Goal: Task Accomplishment & Management: Use online tool/utility

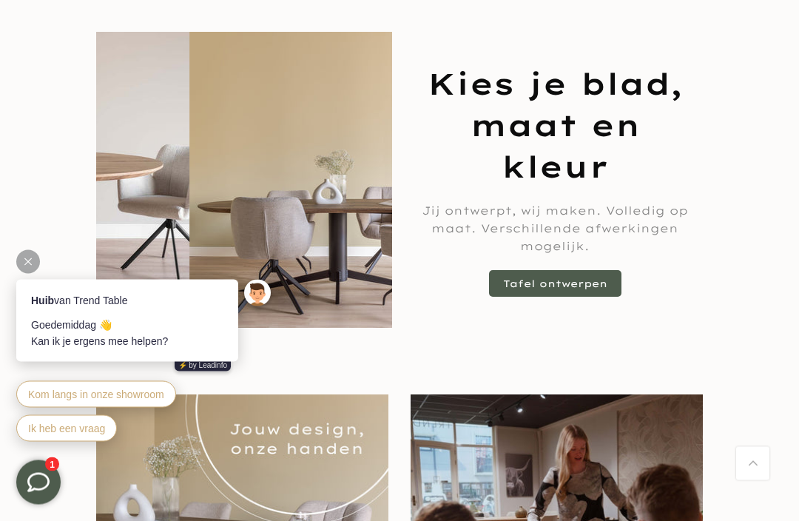
scroll to position [1131, 0]
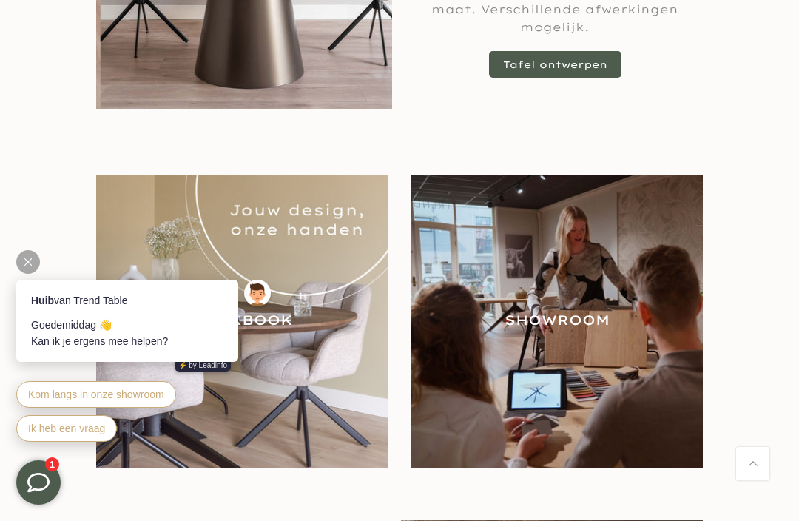
click at [762, 460] on section "LOOKBOOK SHOWROOM" at bounding box center [399, 321] width 799 height 322
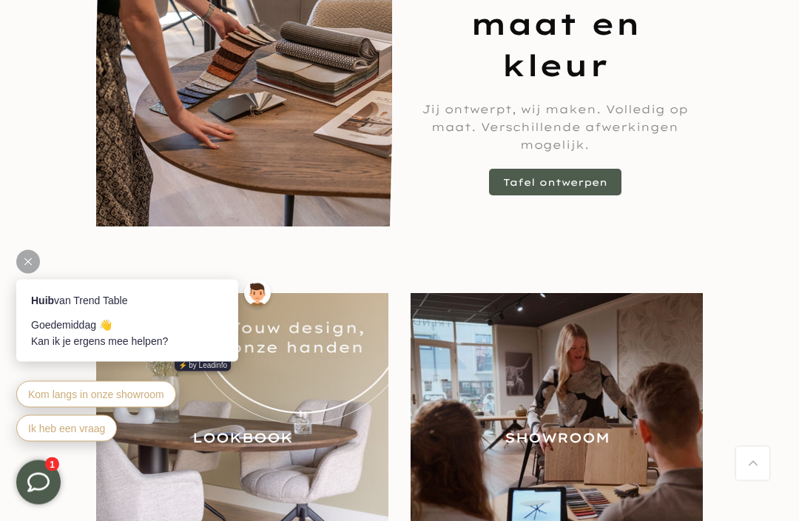
scroll to position [1224, 0]
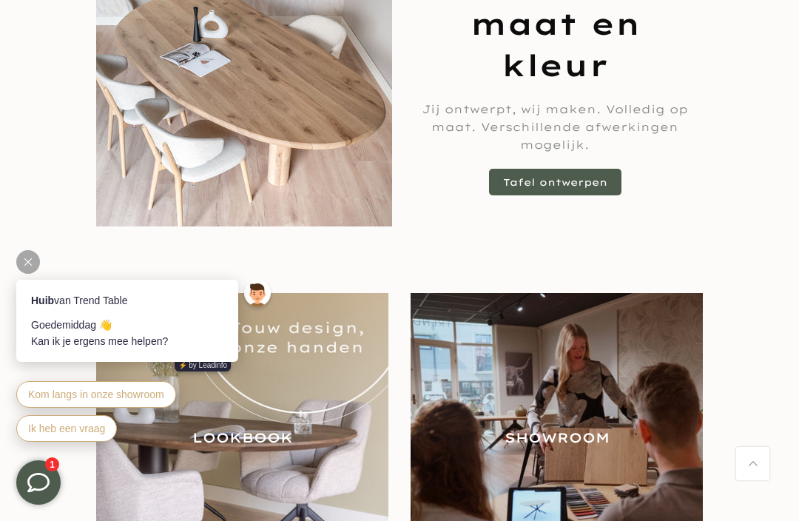
click at [577, 178] on link "Tafel ontwerpen" at bounding box center [555, 182] width 132 height 27
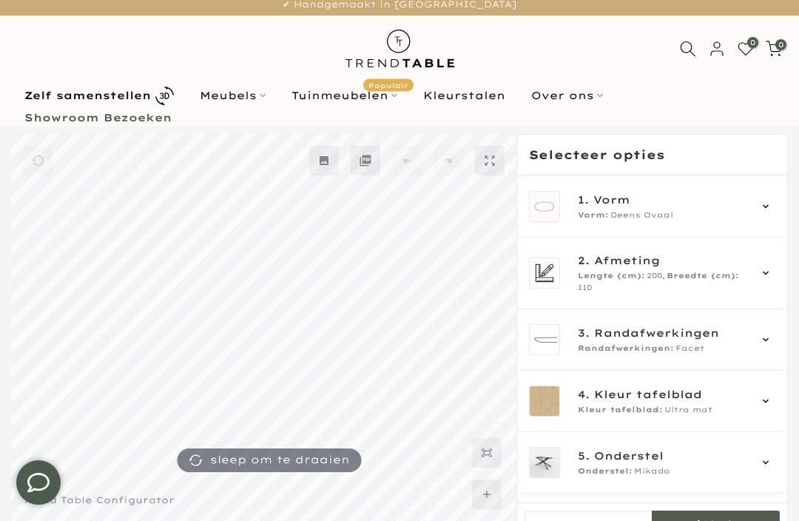
scroll to position [8, 0]
click at [772, 212] on div "1. Vorm Vorm: Deens Ovaal" at bounding box center [650, 205] width 243 height 31
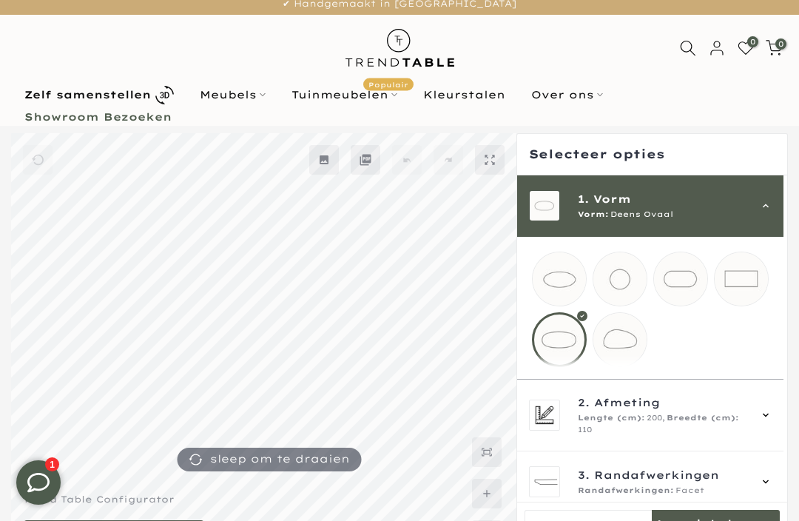
click at [569, 276] on mmq-loader at bounding box center [558, 278] width 53 height 53
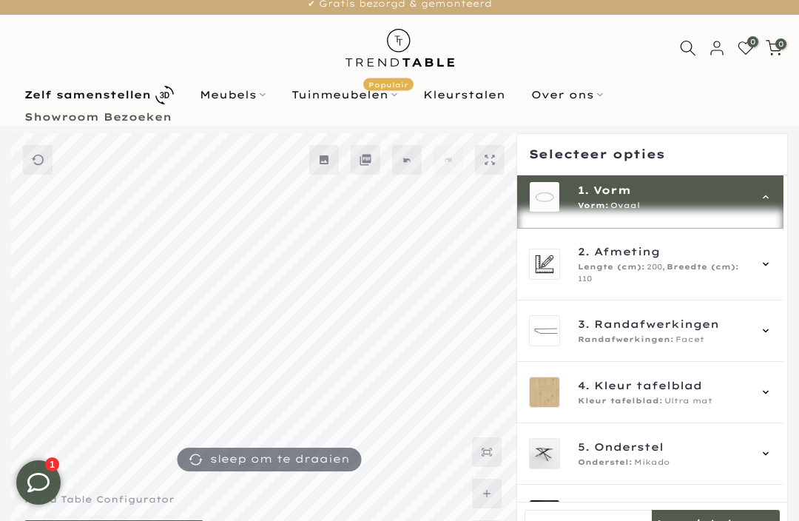
scroll to position [152, 0]
click at [772, 328] on div "3. Randafwerkingen Randafwerkingen: Facet" at bounding box center [650, 329] width 243 height 31
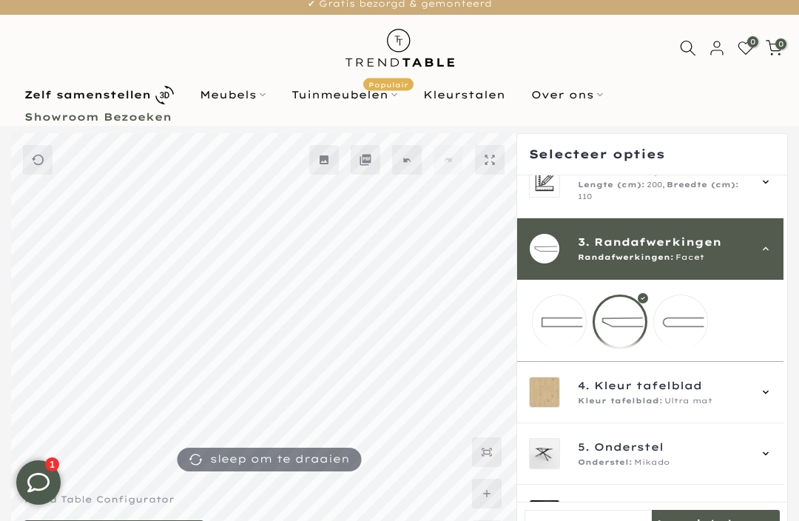
scroll to position [89, 0]
click at [707, 313] on mmq-loader at bounding box center [680, 322] width 53 height 53
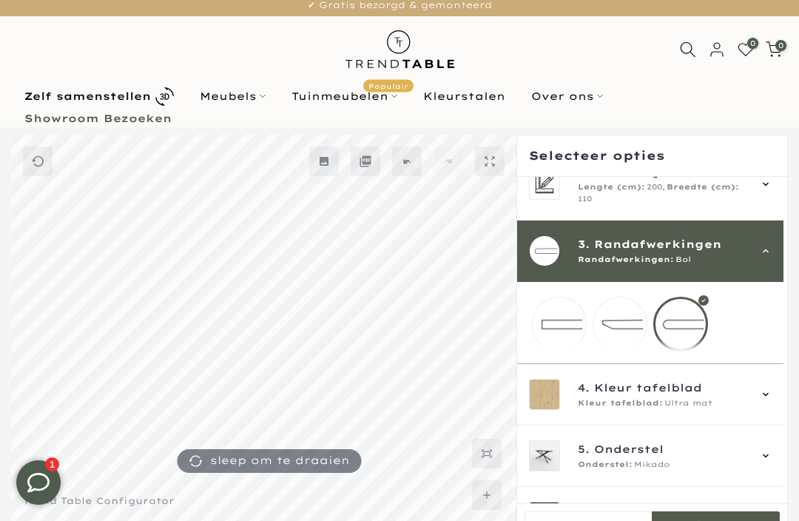
scroll to position [2, 0]
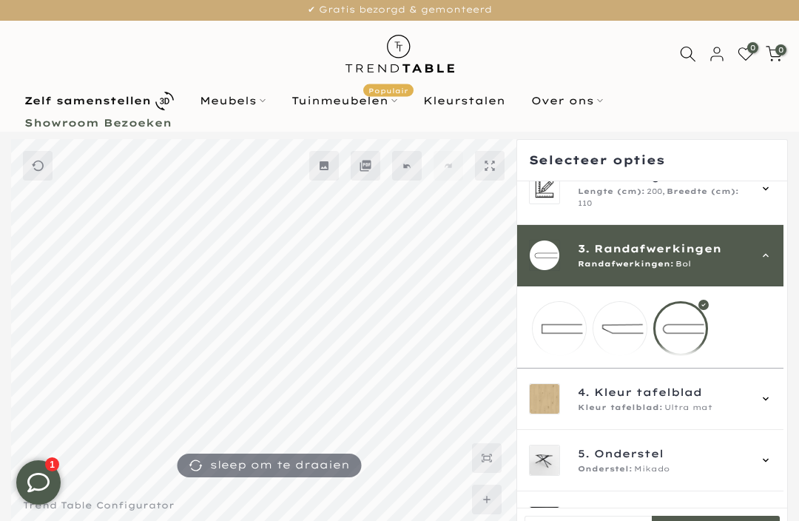
click at [772, 392] on div "4. Kleur tafelblad Kleur tafelblad: Ultra mat" at bounding box center [650, 398] width 243 height 31
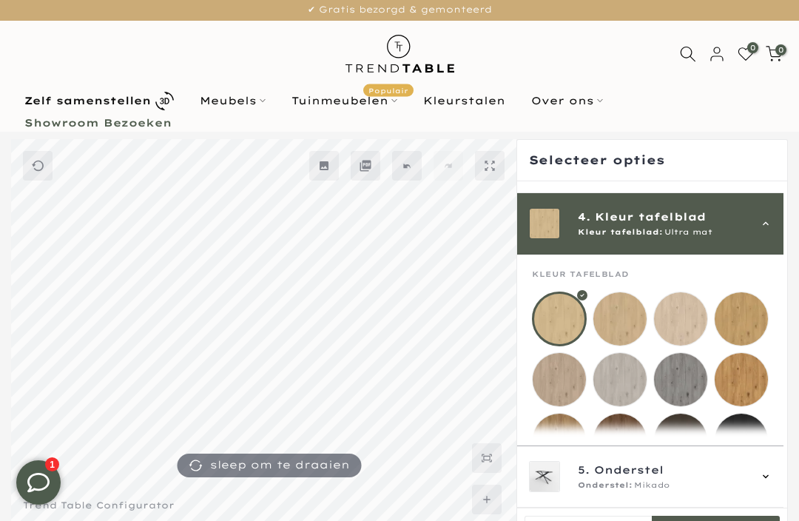
scroll to position [184, 0]
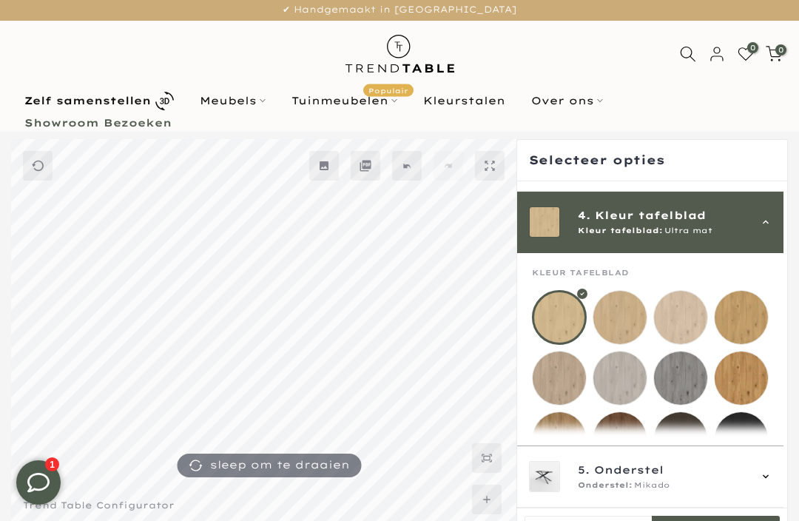
click at [572, 370] on mmq-loader at bounding box center [558, 377] width 53 height 53
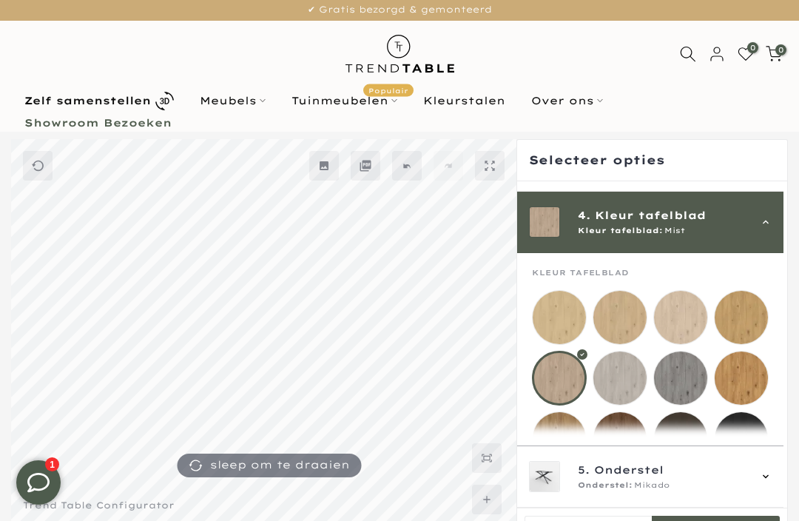
click at [751, 314] on mmq-loader at bounding box center [740, 317] width 53 height 53
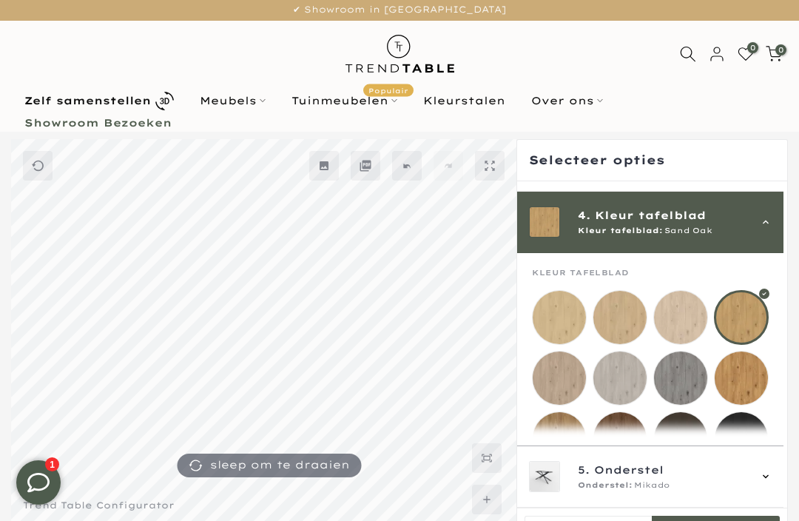
click at [632, 311] on mmq-loader at bounding box center [619, 317] width 53 height 53
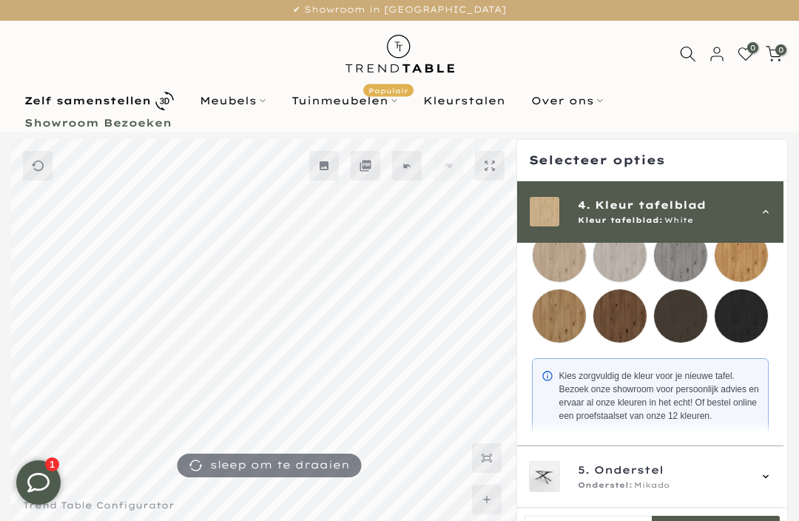
scroll to position [305, 0]
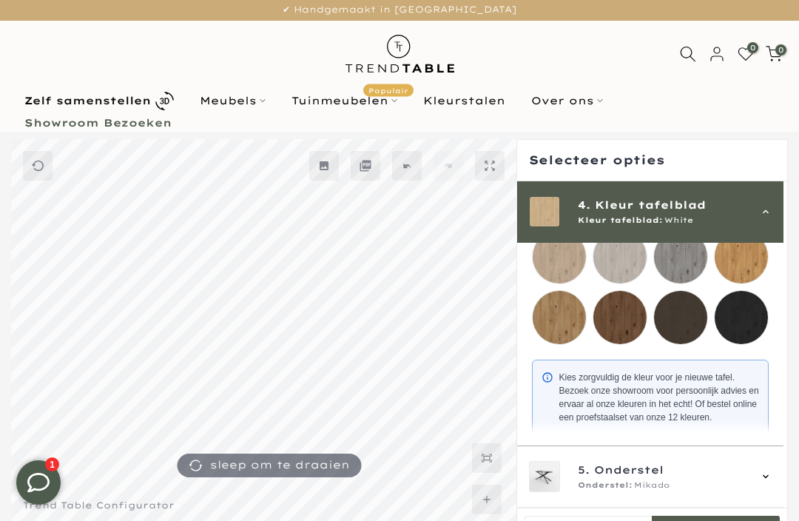
click at [779, 507] on div "5. Onderstel Onderstel: Mikado" at bounding box center [650, 476] width 267 height 61
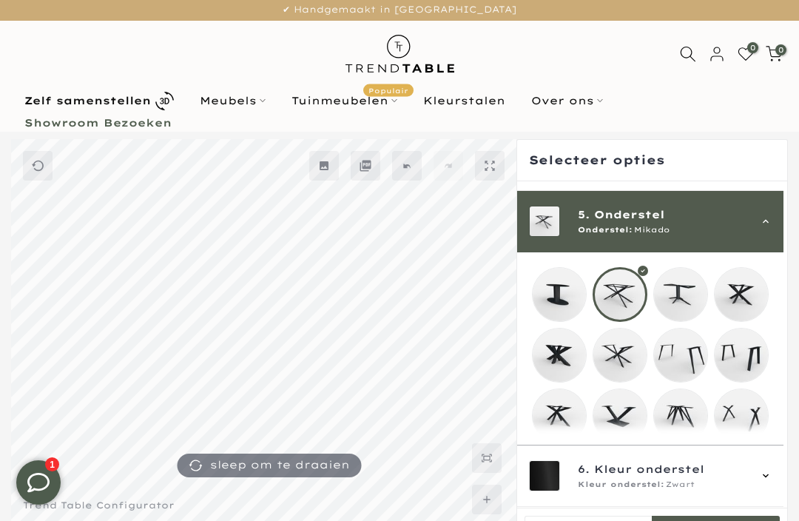
scroll to position [246, 0]
click at [688, 281] on mmq-loader at bounding box center [680, 294] width 53 height 53
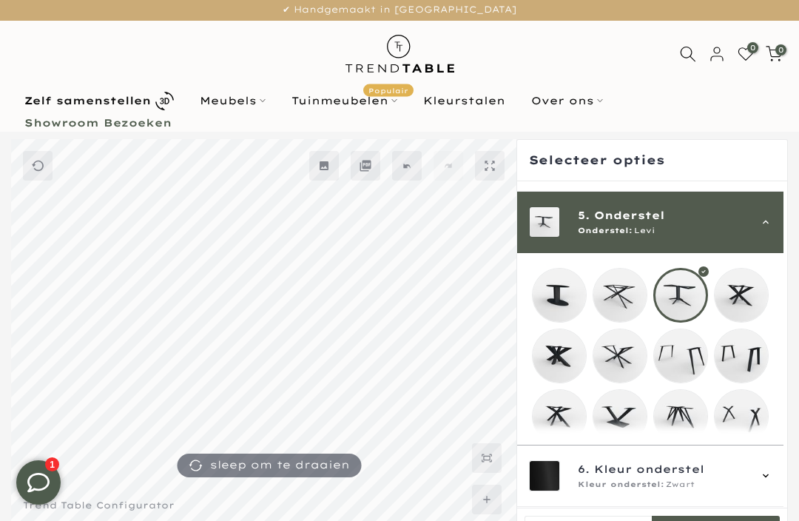
click at [629, 407] on mmq-loader at bounding box center [619, 416] width 53 height 53
click at [759, 404] on mmq-loader at bounding box center [740, 416] width 53 height 53
click at [569, 470] on mmq-loader at bounding box center [558, 476] width 53 height 53
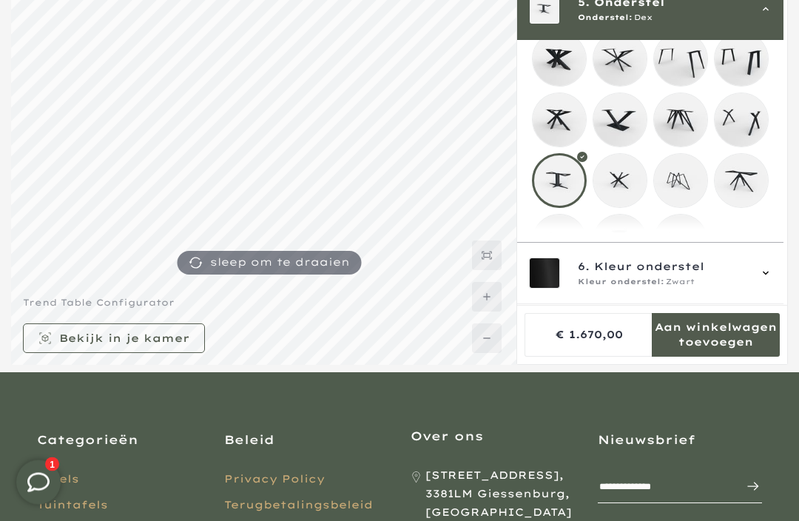
scroll to position [204, 0]
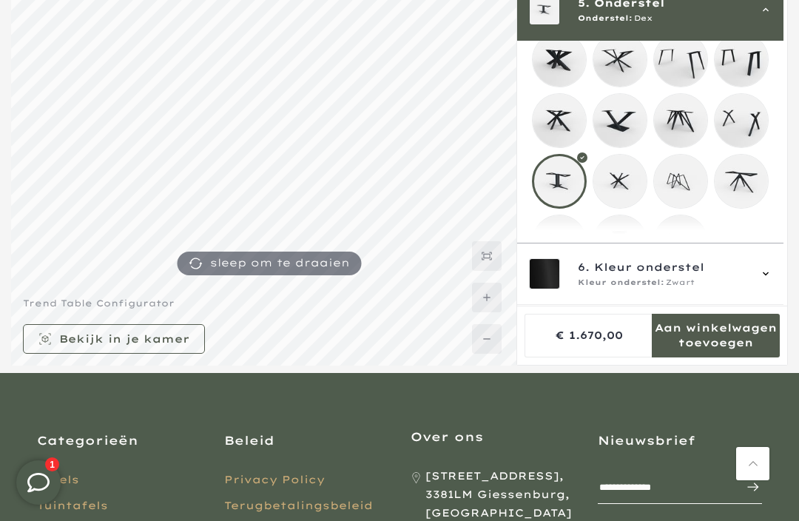
click at [771, 280] on icon at bounding box center [765, 274] width 12 height 12
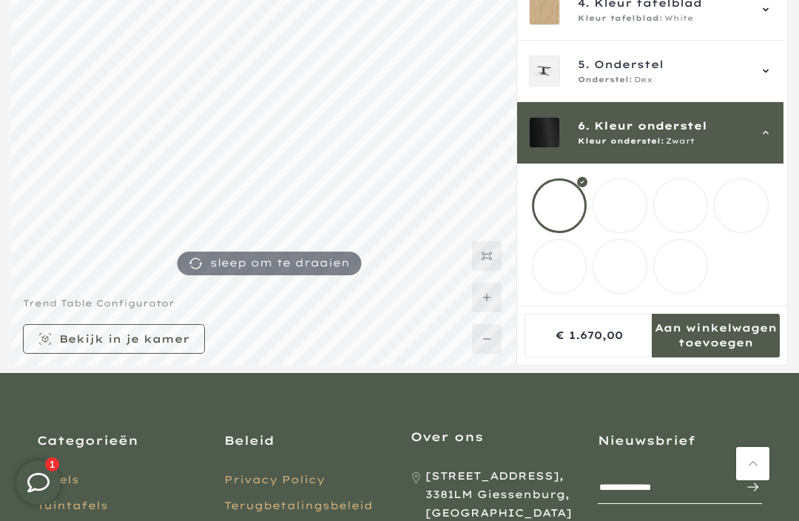
scroll to position [151, 0]
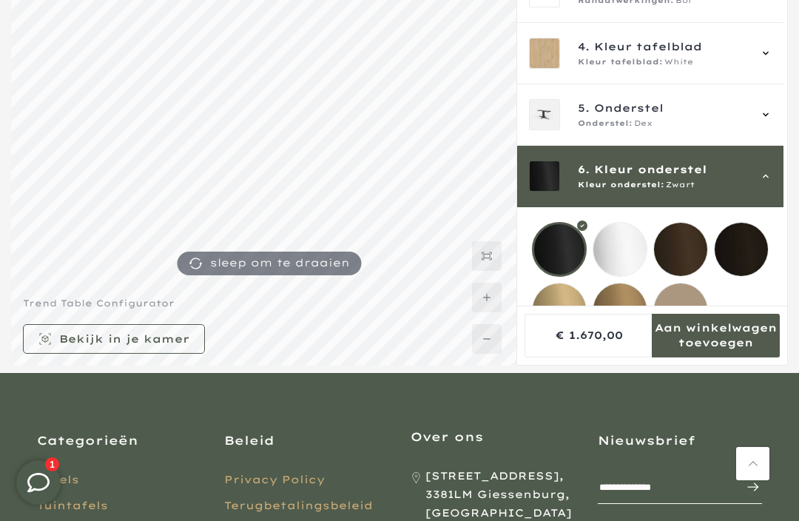
click at [575, 231] on div at bounding box center [559, 249] width 55 height 55
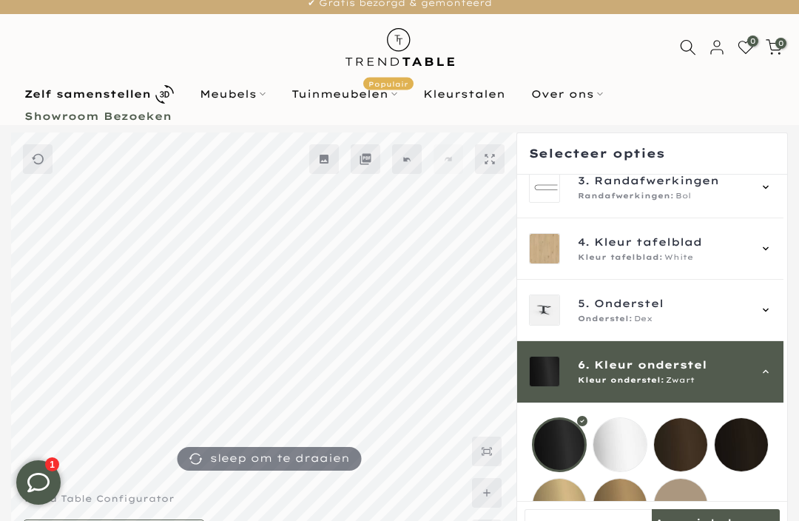
scroll to position [0, 0]
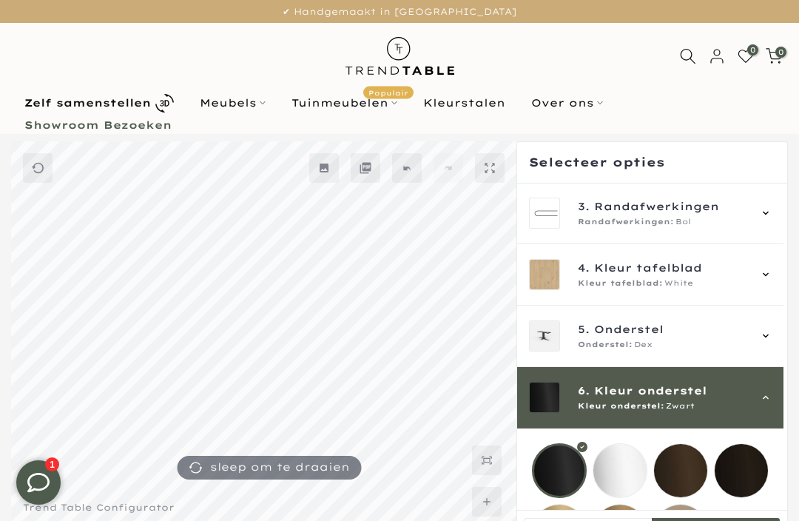
click at [782, 263] on div "4. Kleur tafelblad Kleur tafelblad: White" at bounding box center [650, 274] width 267 height 61
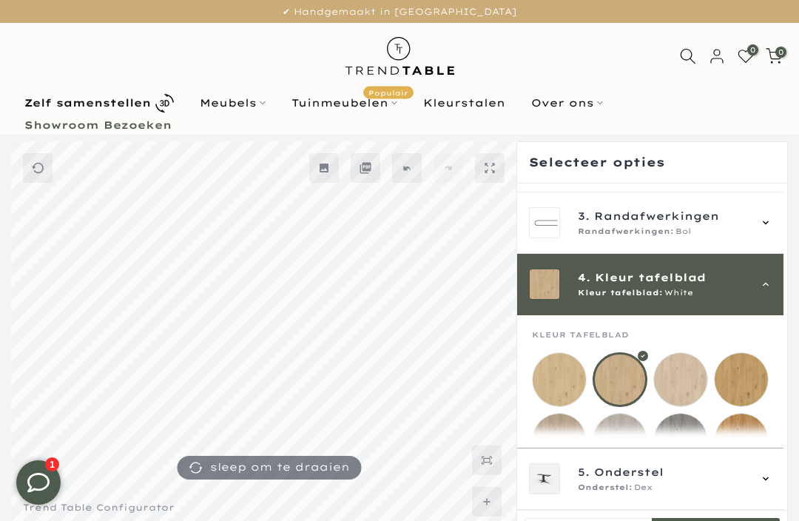
scroll to position [184, 0]
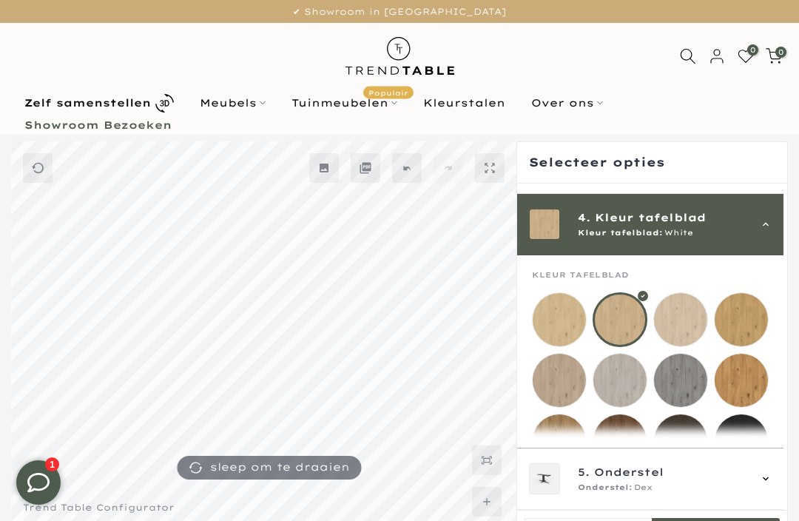
click at [757, 213] on div "4. Kleur tafelblad Kleur tafelblad: White" at bounding box center [650, 224] width 243 height 31
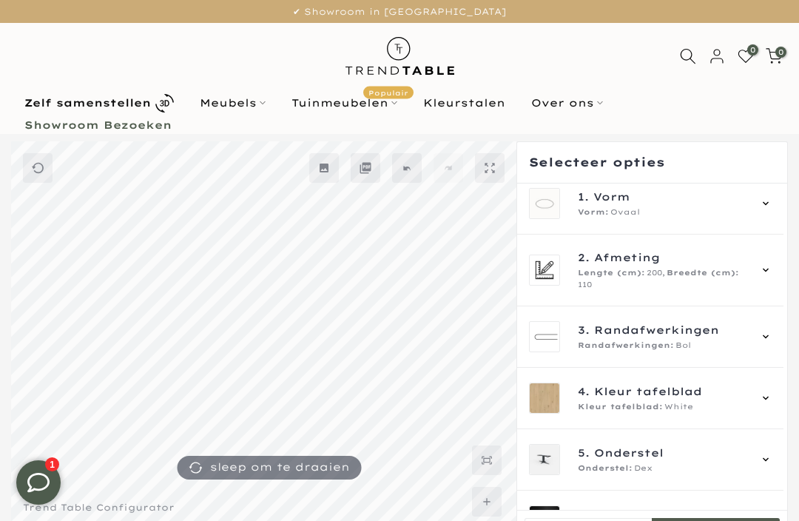
scroll to position [0, 0]
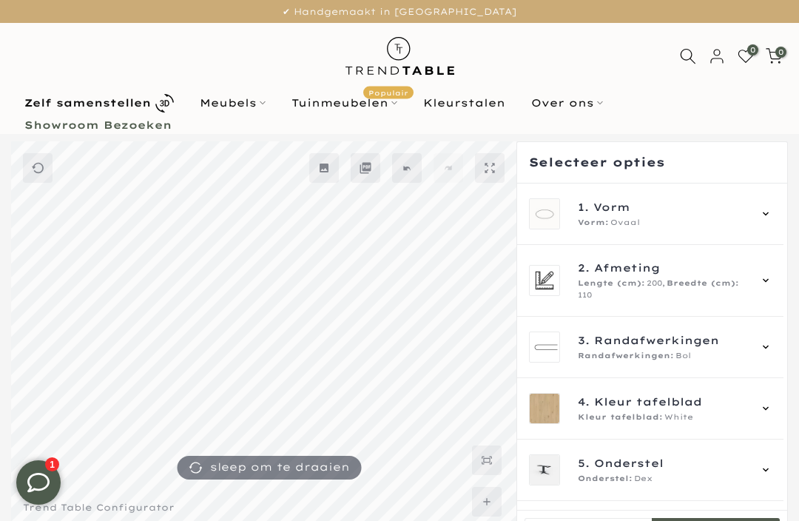
click at [696, 397] on span "Kleur tafelblad" at bounding box center [648, 401] width 108 height 16
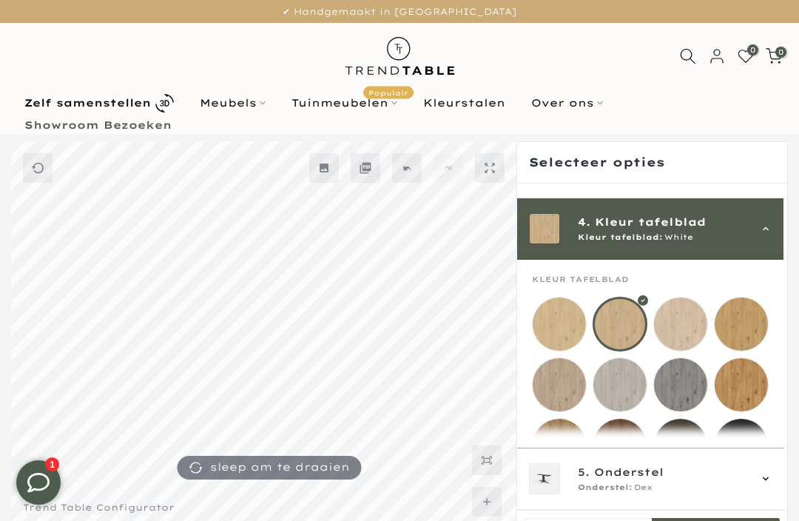
scroll to position [184, 0]
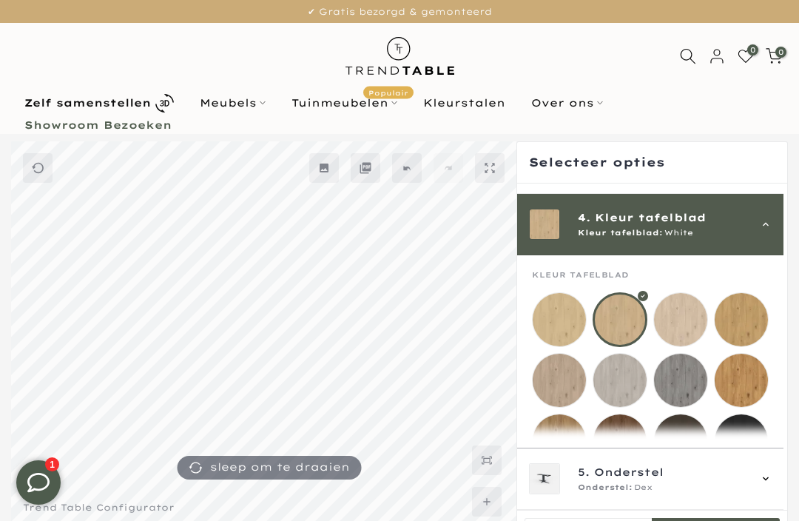
click at [632, 379] on mmq-loader at bounding box center [619, 379] width 53 height 53
click at [691, 298] on mmq-loader at bounding box center [680, 319] width 53 height 53
